Goal: Information Seeking & Learning: Learn about a topic

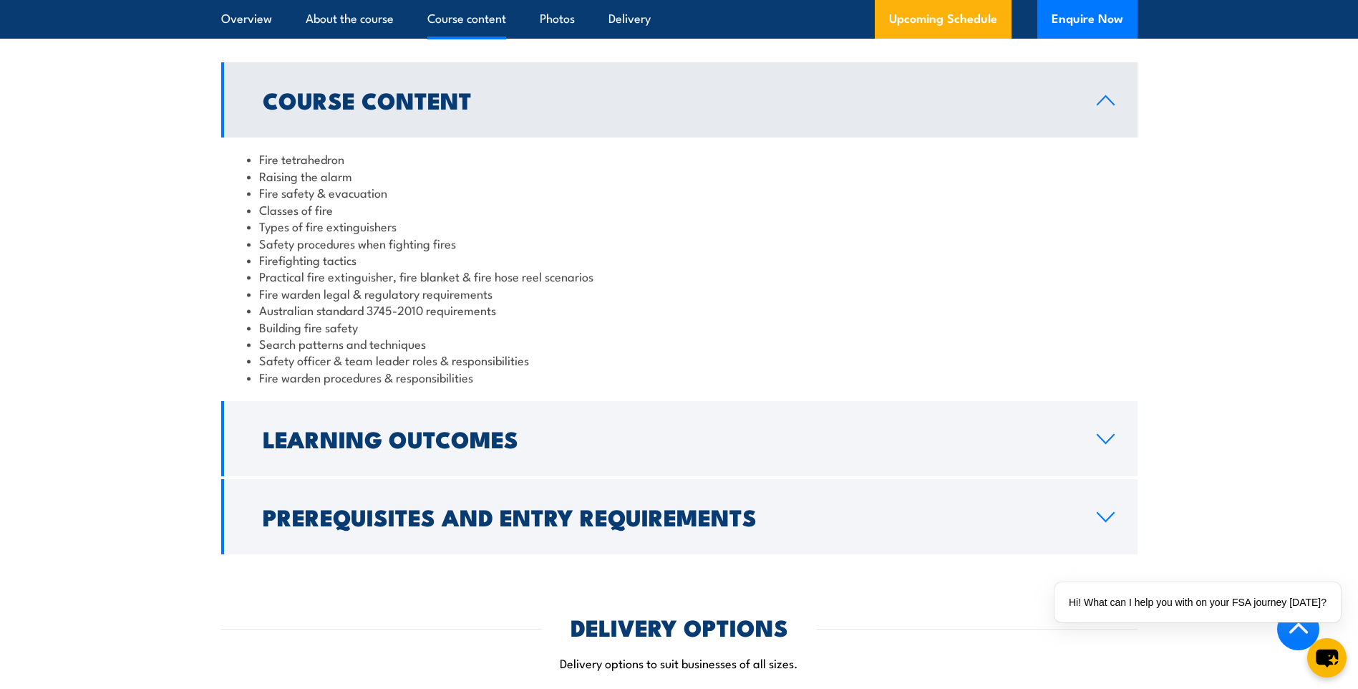
scroll to position [1217, 0]
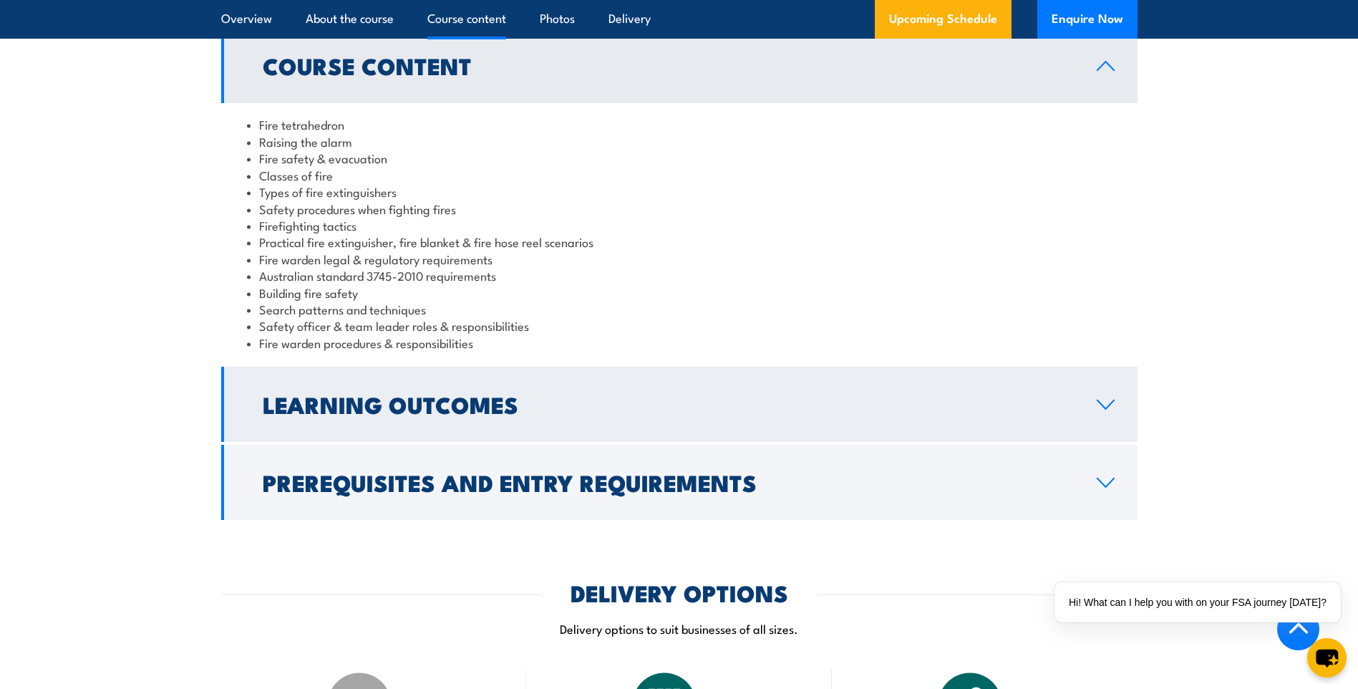
click at [1102, 407] on icon at bounding box center [1105, 404] width 19 height 11
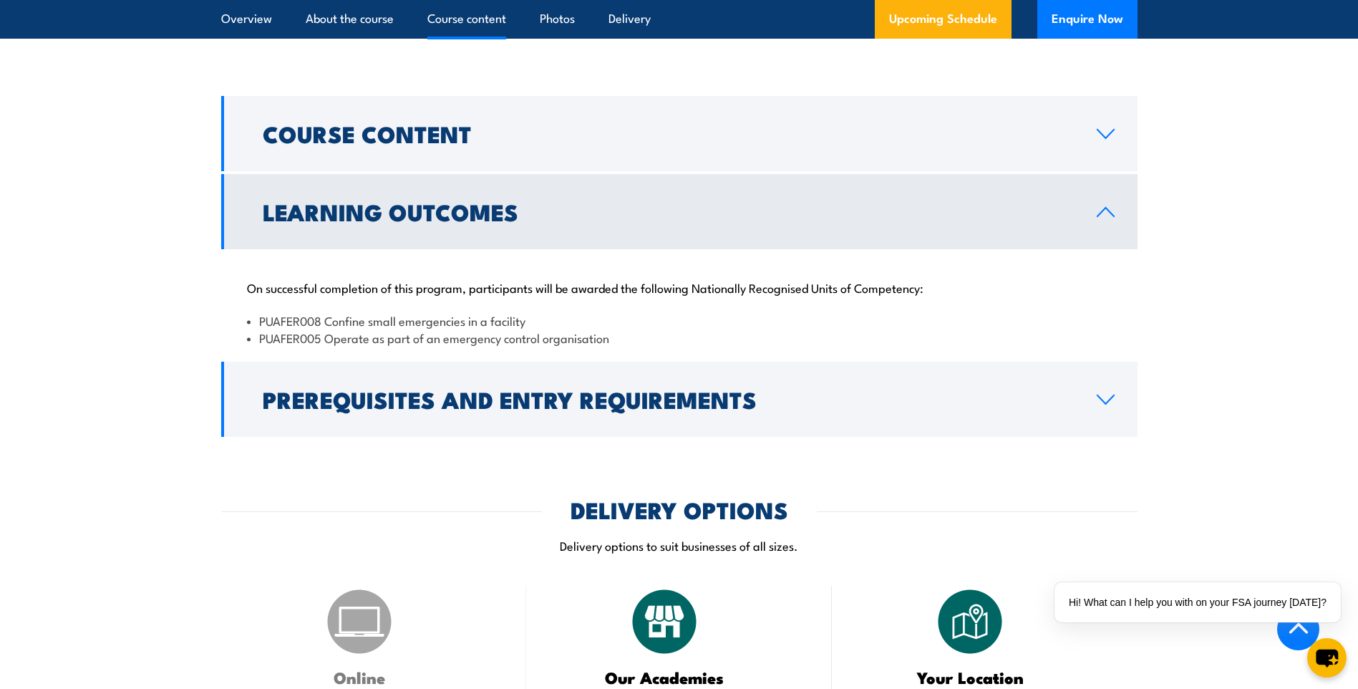
scroll to position [1145, 0]
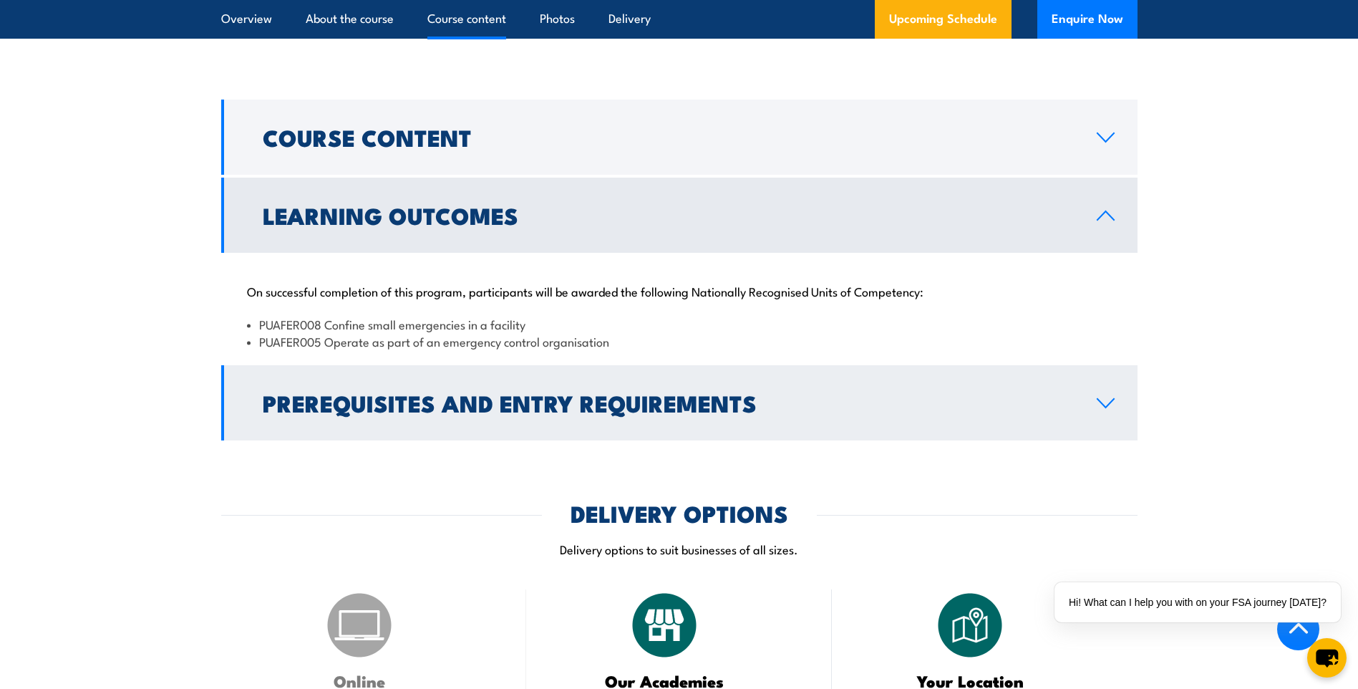
click at [1079, 405] on link "Prerequisites and Entry Requirements" at bounding box center [679, 402] width 916 height 75
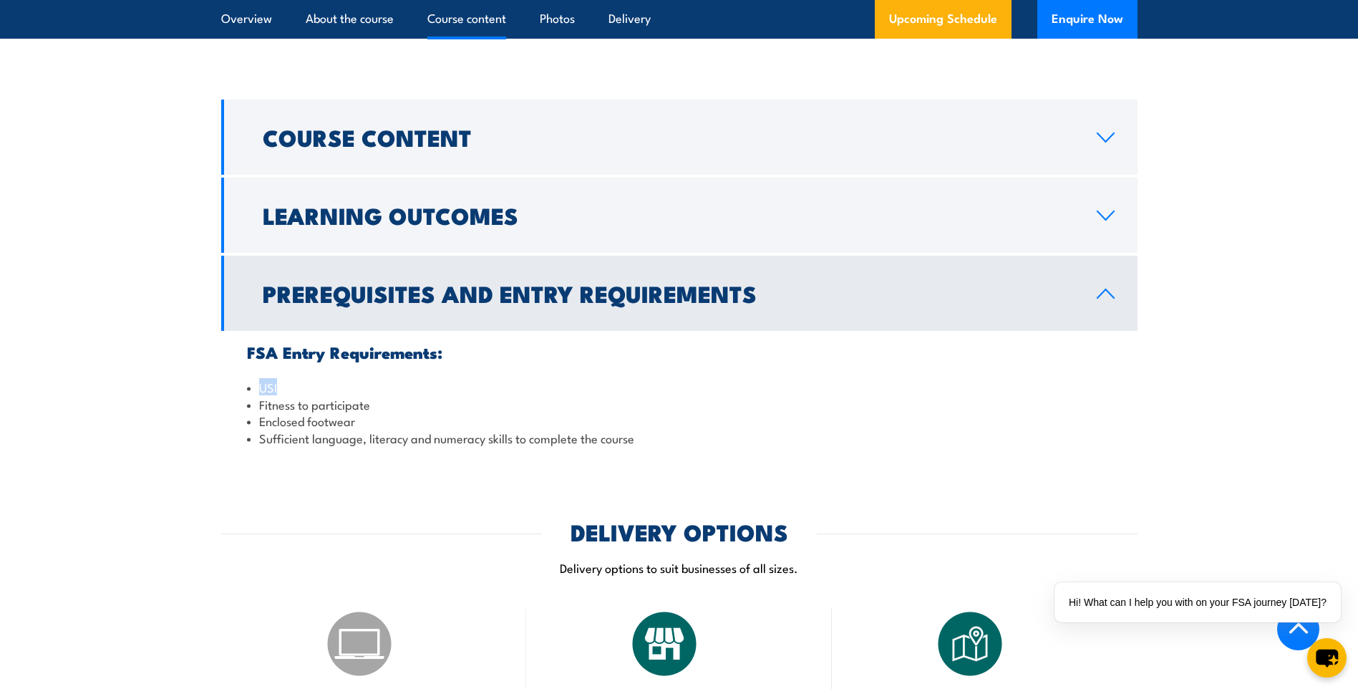
drag, startPoint x: 280, startPoint y: 389, endPoint x: 258, endPoint y: 394, distance: 22.7
click at [258, 394] on li "USI" at bounding box center [679, 387] width 865 height 16
copy li "USI"
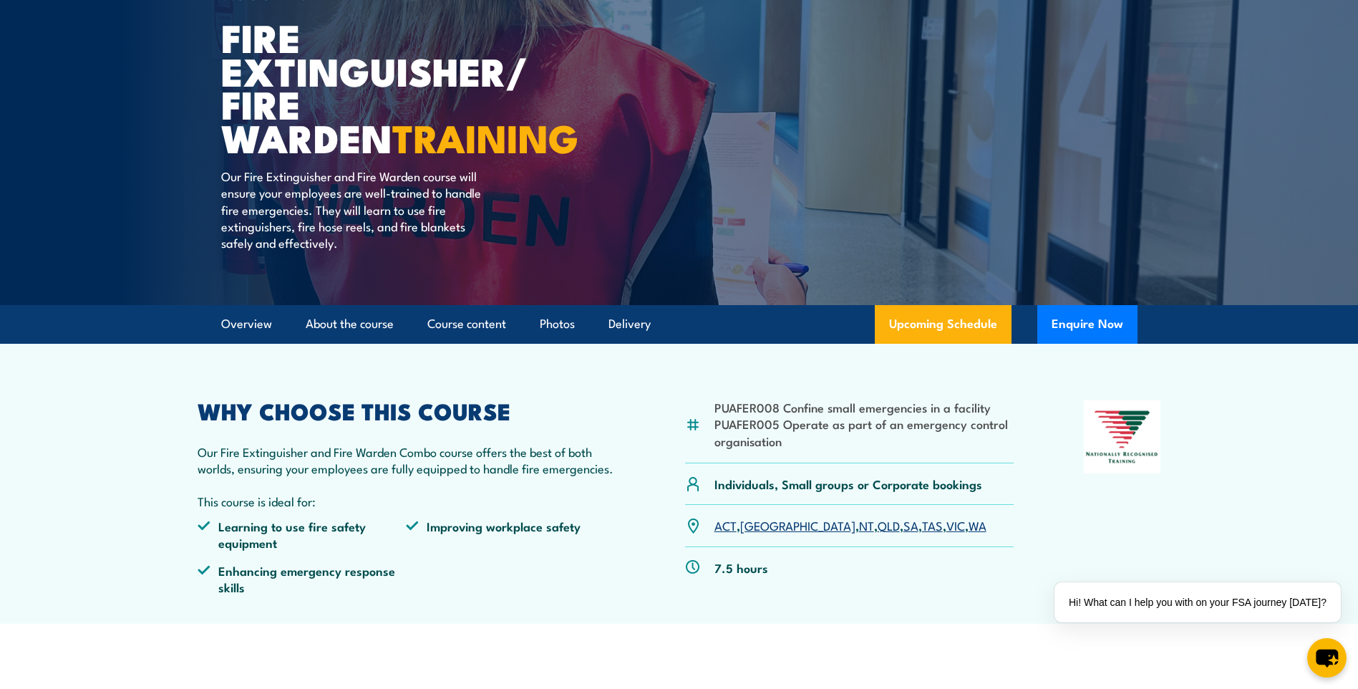
scroll to position [0, 0]
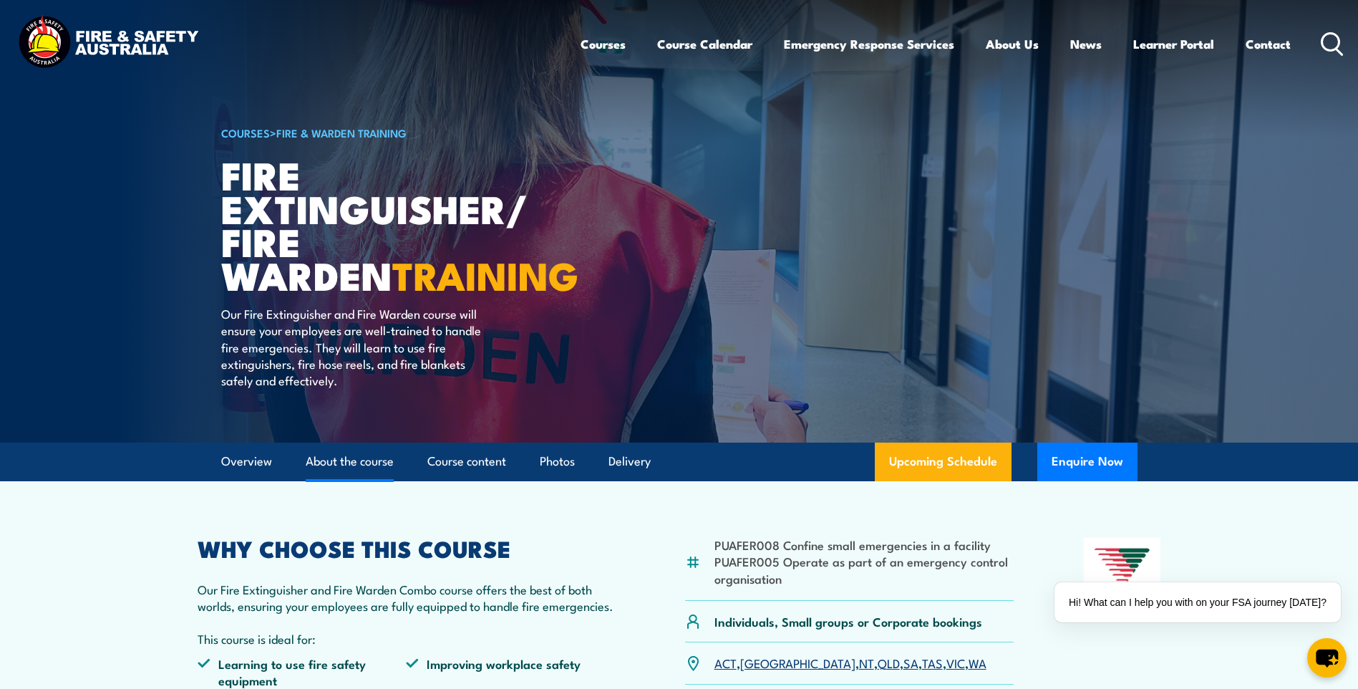
click at [344, 461] on link "About the course" at bounding box center [350, 461] width 88 height 38
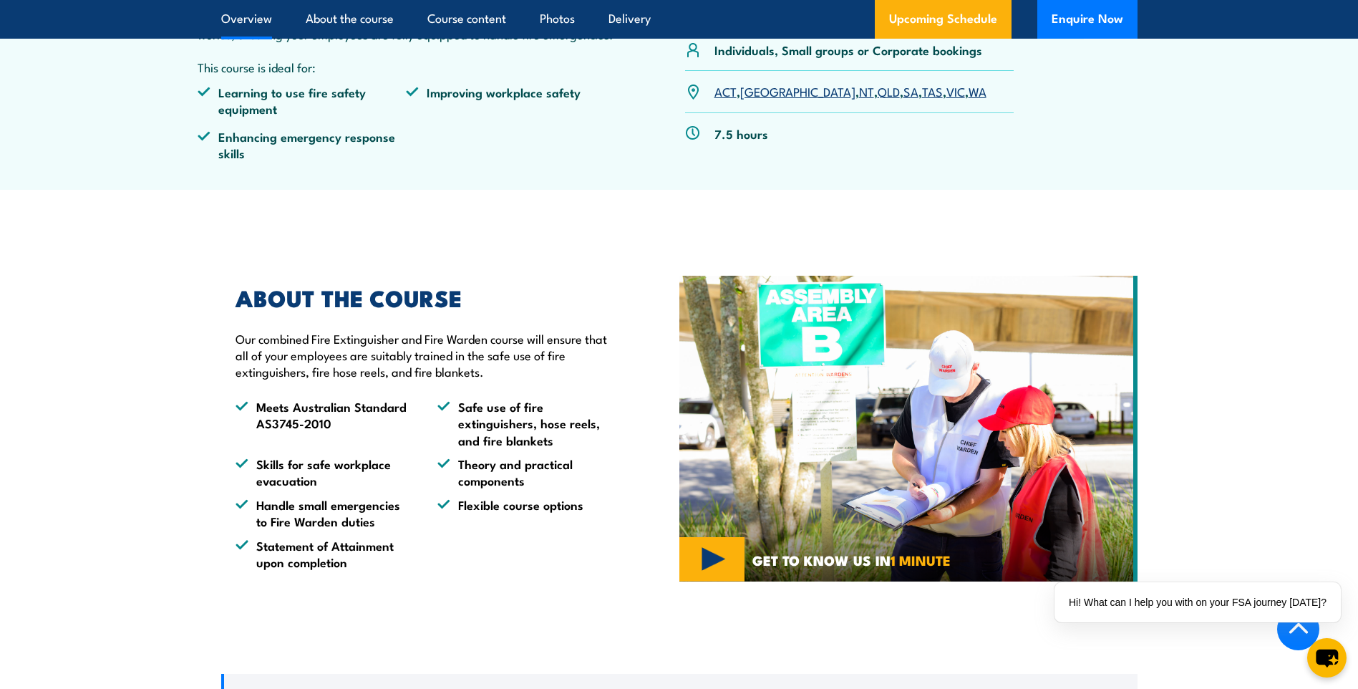
scroll to position [304, 0]
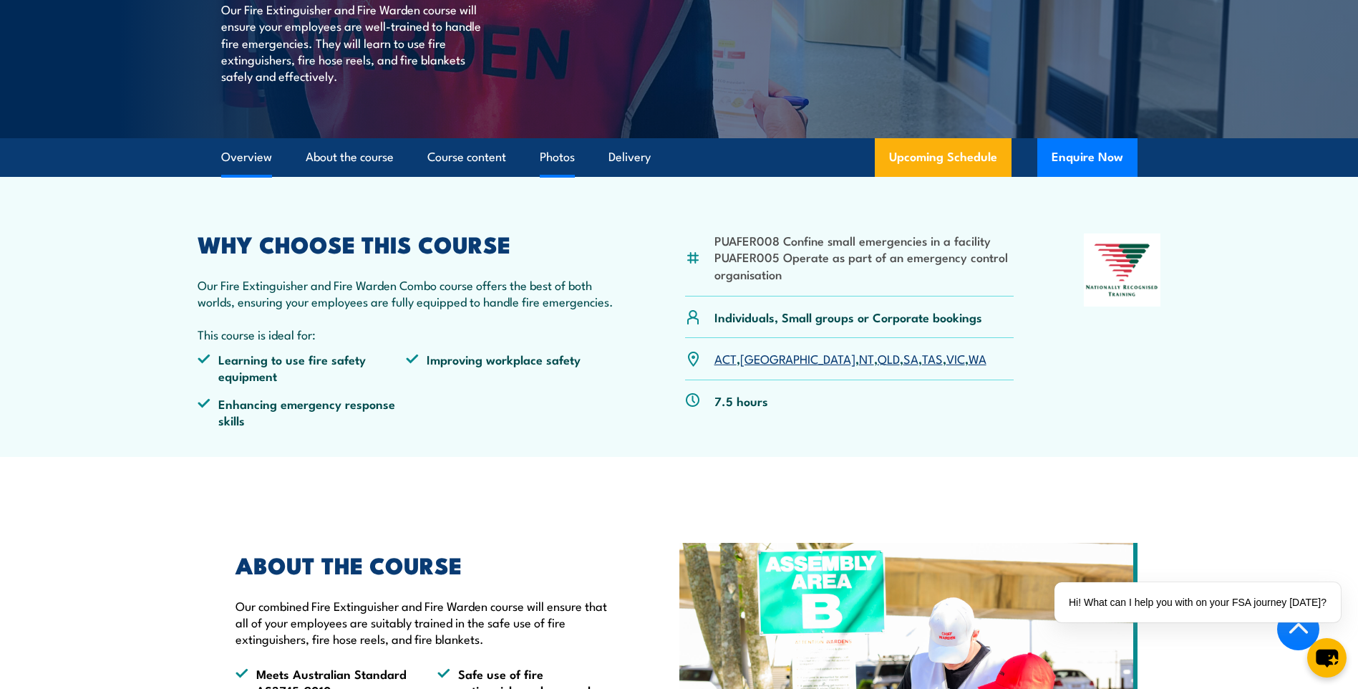
click at [553, 155] on link "Photos" at bounding box center [557, 157] width 35 height 38
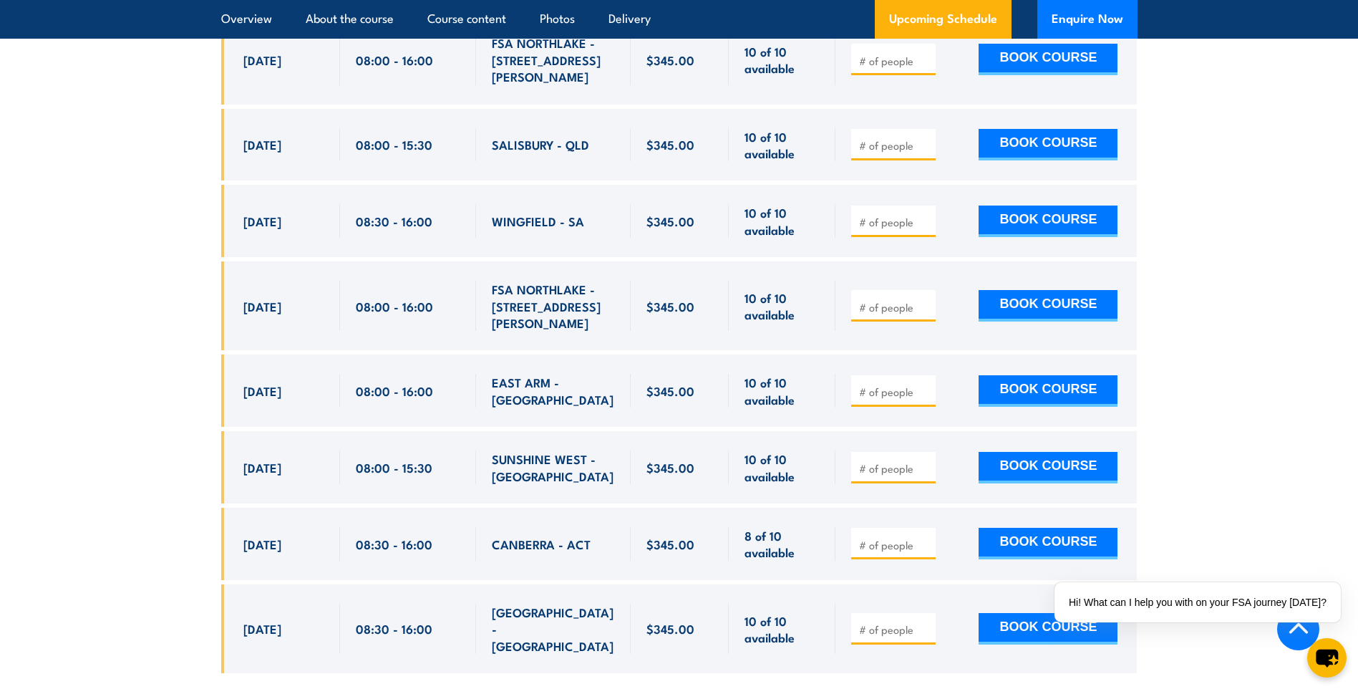
scroll to position [5317, 0]
